Goal: Find specific page/section: Find specific page/section

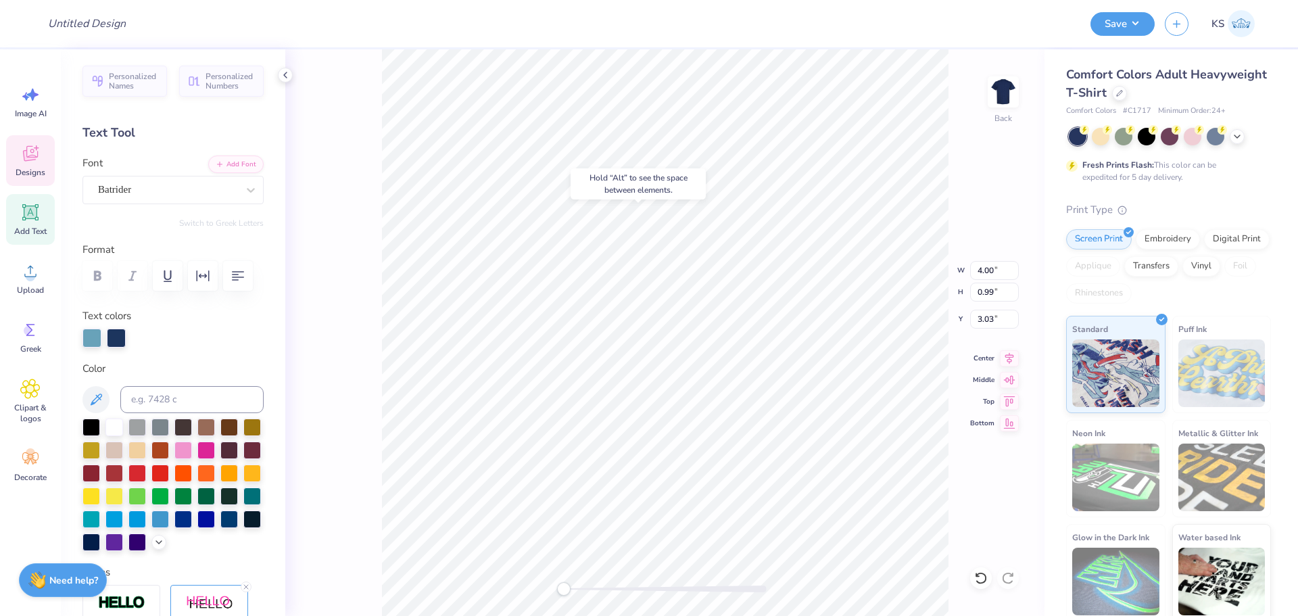
click at [604, 588] on div at bounding box center [665, 588] width 203 height 7
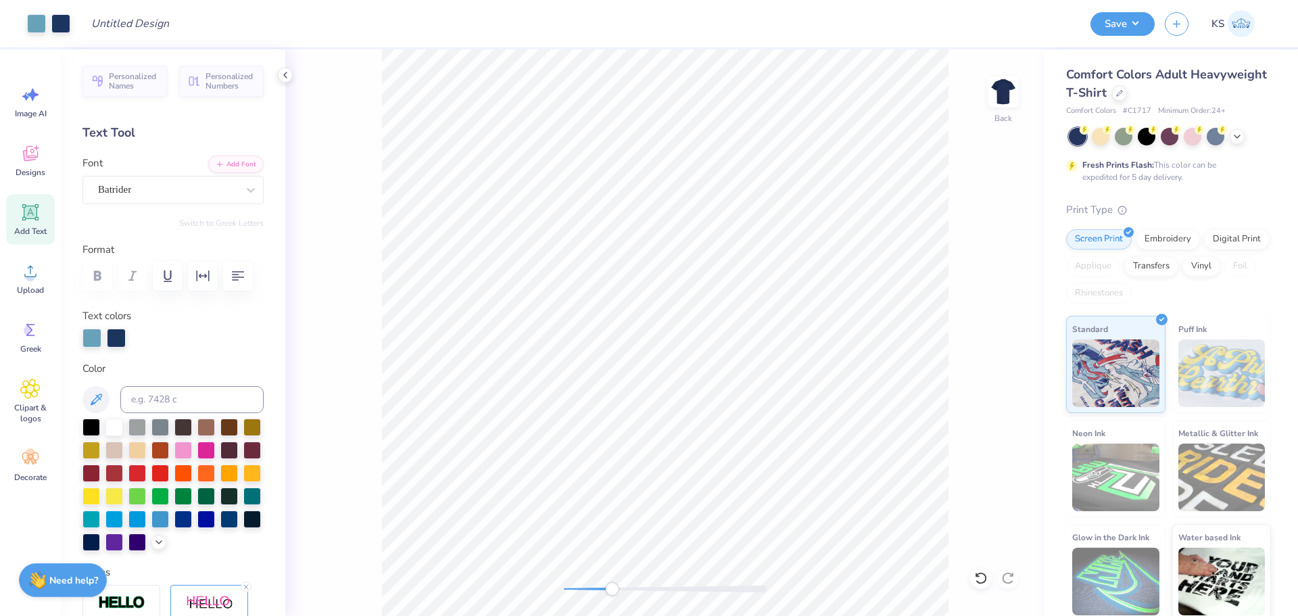
click at [612, 588] on div "Accessibility label" at bounding box center [612, 589] width 14 height 14
click at [992, 270] on input "4.00" at bounding box center [994, 270] width 49 height 19
type input "5"
drag, startPoint x: 998, startPoint y: 495, endPoint x: 999, endPoint y: 483, distance: 12.2
click at [1000, 494] on div "Back W 6.25 6.25 " H 1.55 1.55 " Y 5.41 5.41 " Center Middle Top Bottom" at bounding box center [664, 332] width 759 height 566
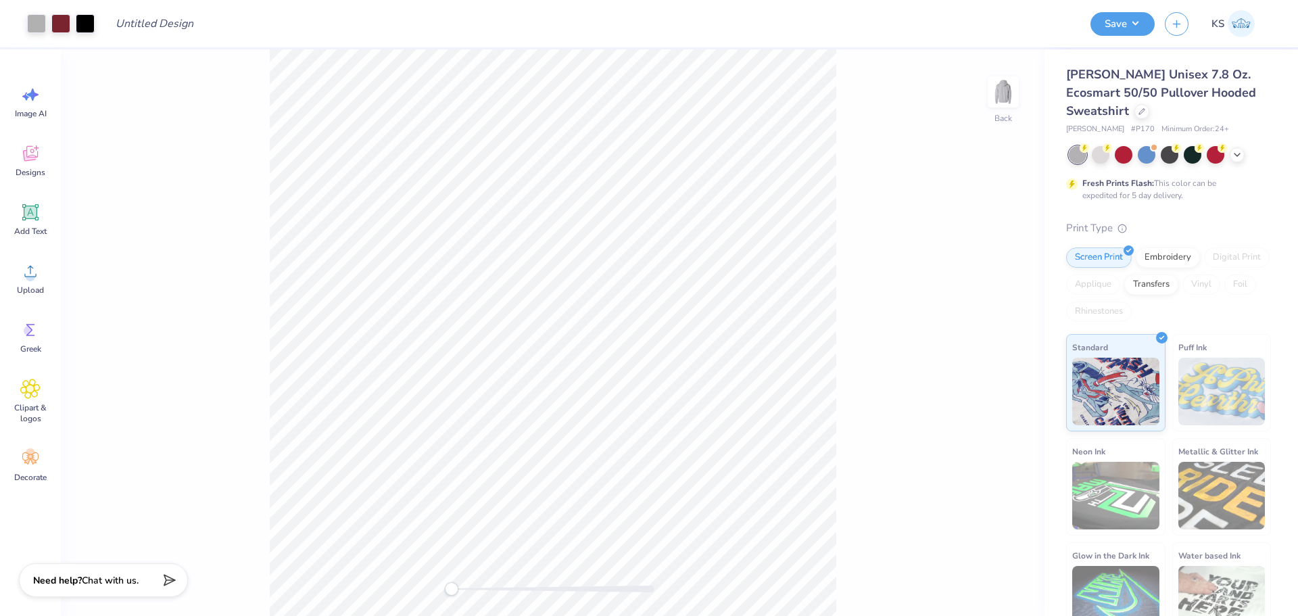
click at [477, 591] on div at bounding box center [553, 588] width 203 height 7
click at [489, 594] on div at bounding box center [553, 589] width 203 height 14
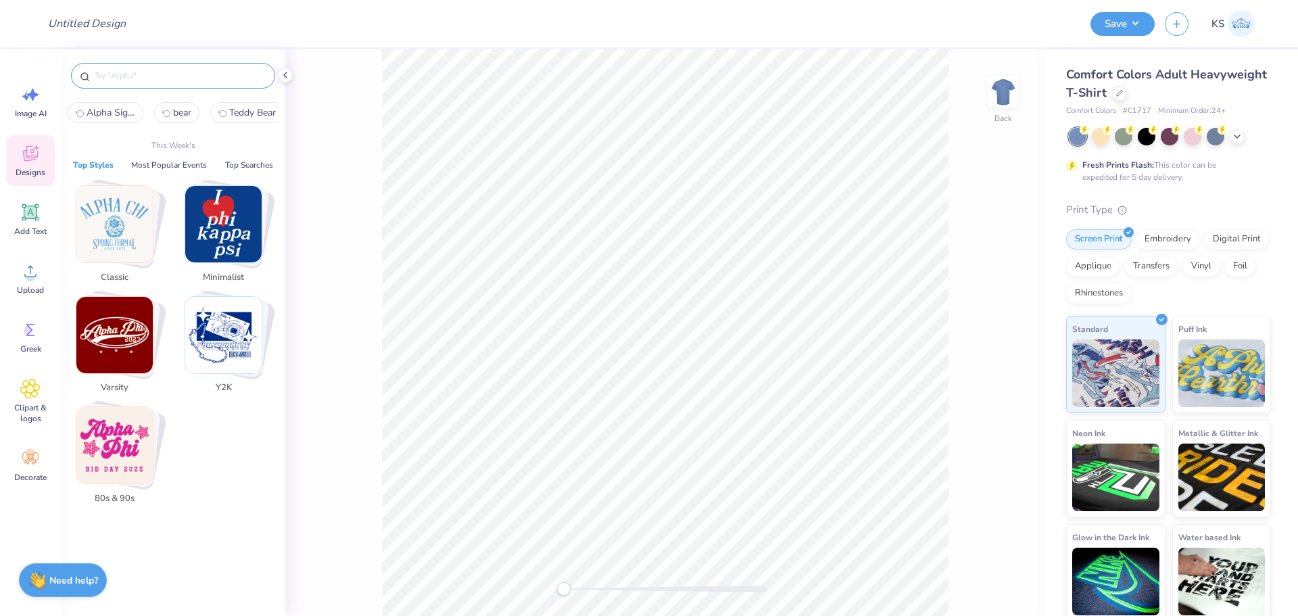
click at [152, 78] on input "text" at bounding box center [179, 76] width 173 height 14
paste input "PIKE Bold Arch Text and Number PR Hoodie"
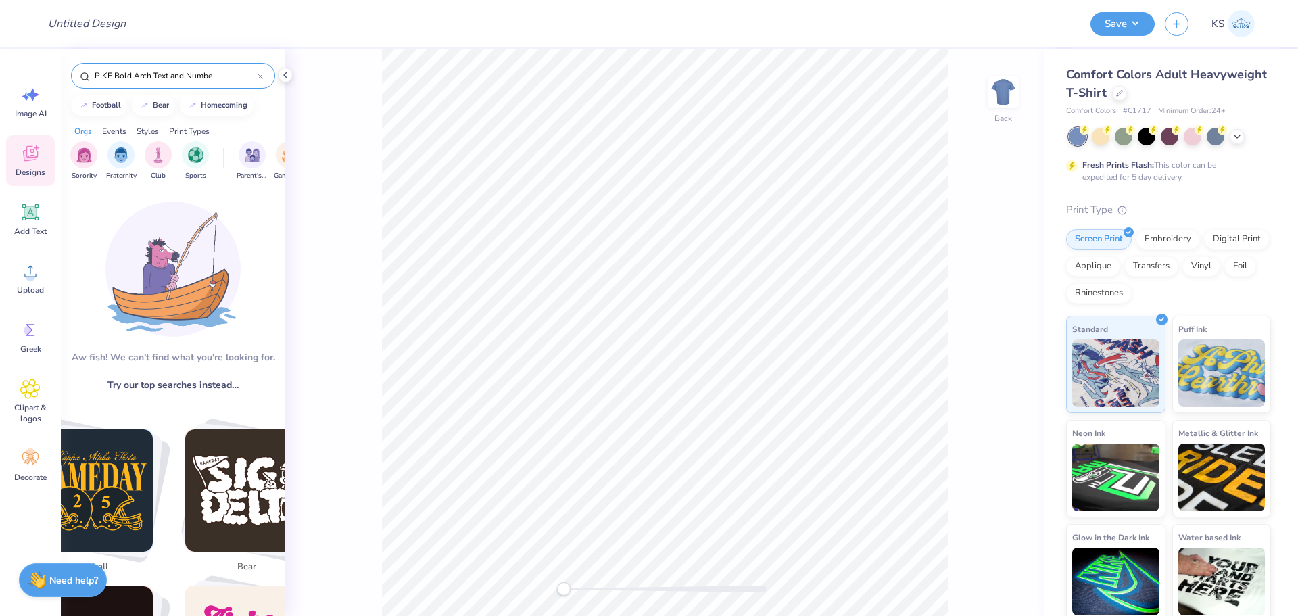
type input "PIKE Bold Arch Text and Number"
